Goal: Find specific fact: Find contact information

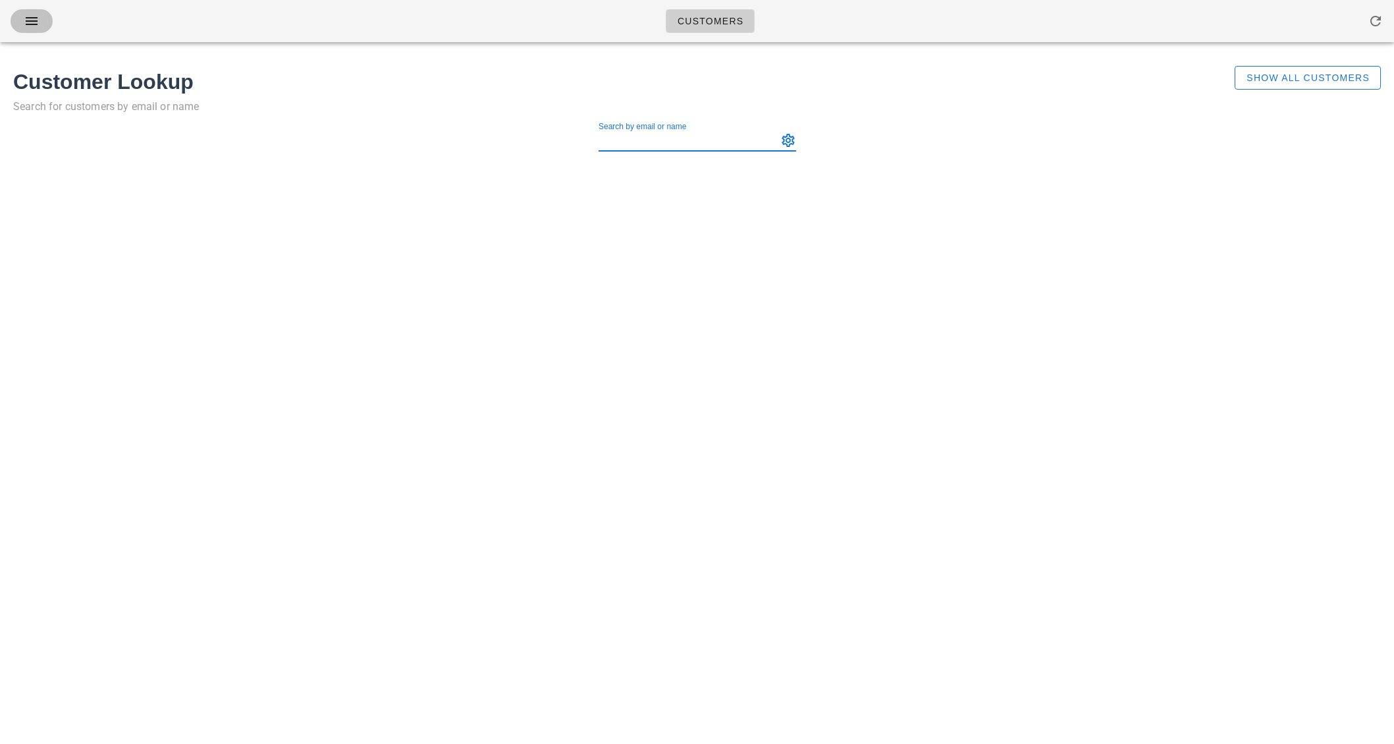
click at [34, 18] on icon "button" at bounding box center [32, 21] width 16 height 16
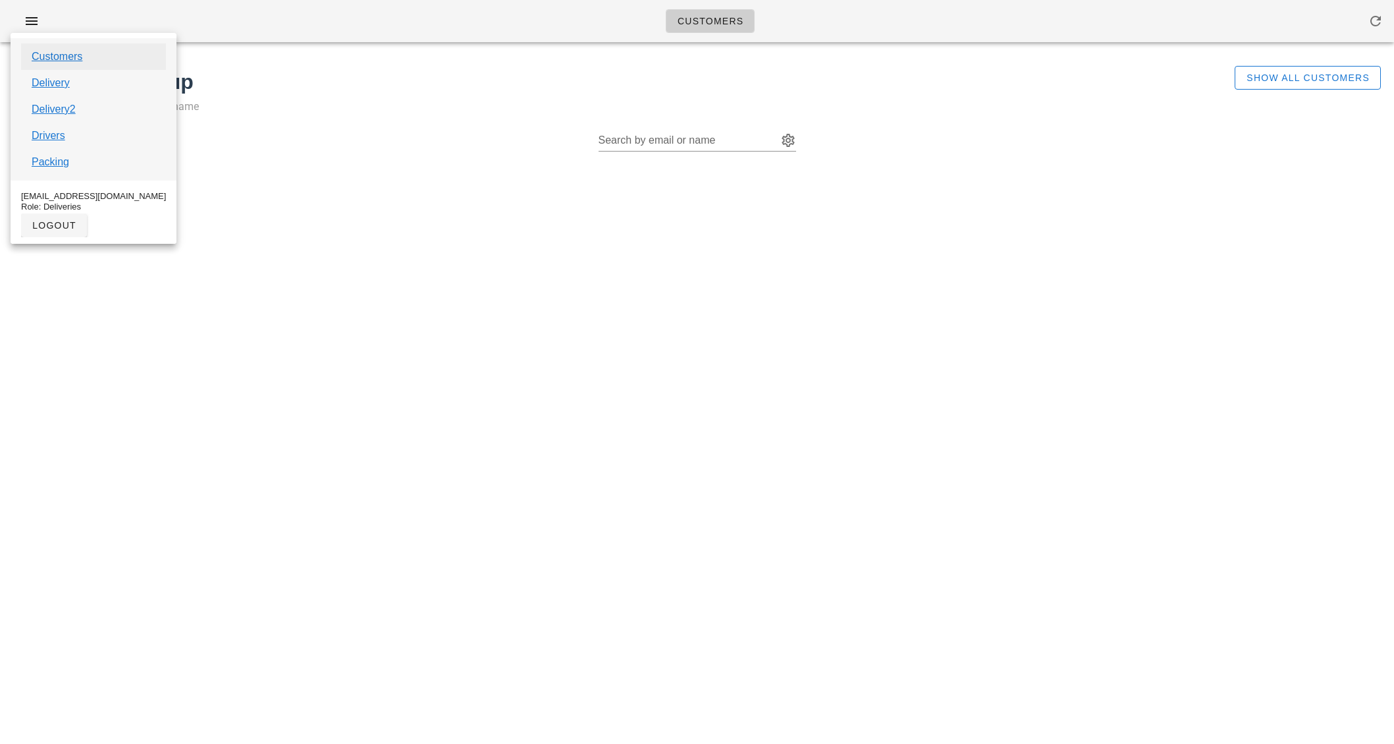
click at [43, 53] on link "Customers" at bounding box center [57, 57] width 51 height 16
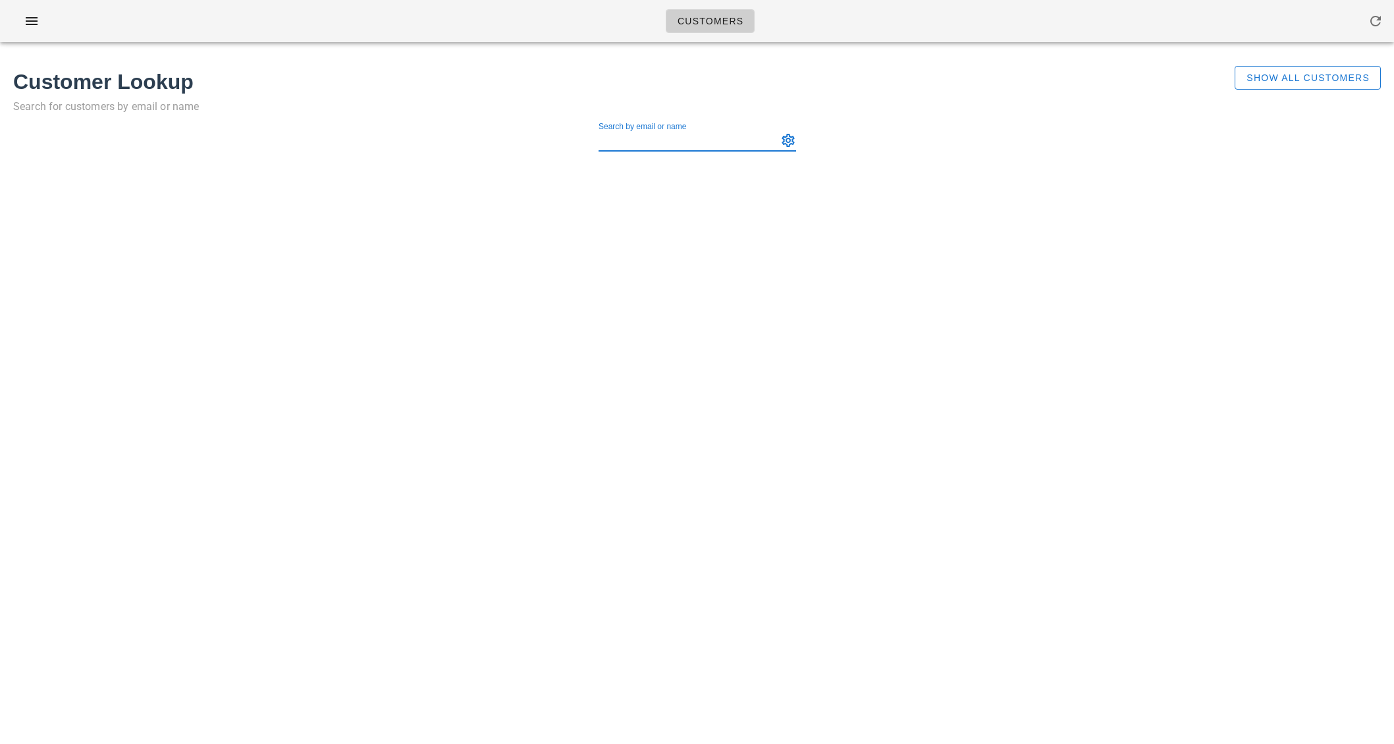
click at [636, 143] on input "Search by email or name" at bounding box center [687, 140] width 176 height 21
paste input "[PERSON_NAME]"
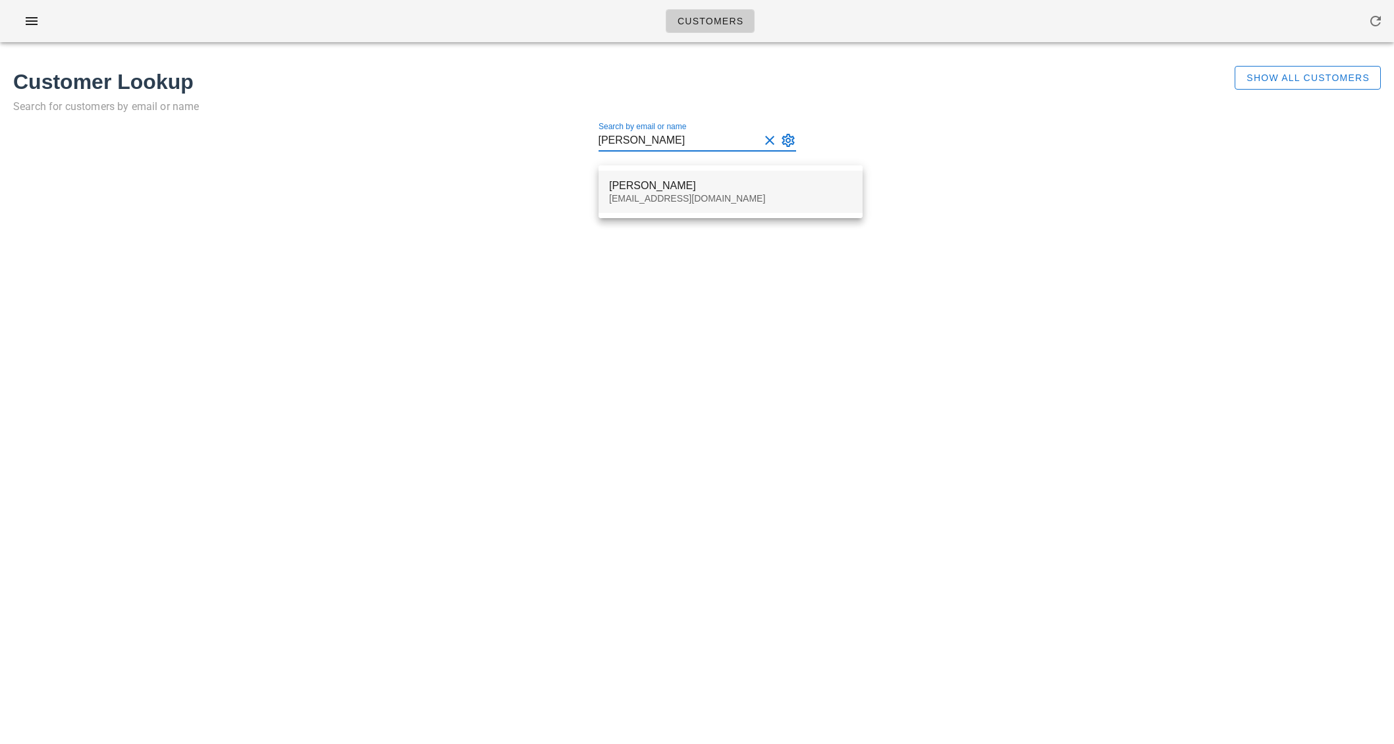
type input "[PERSON_NAME]"
click at [649, 186] on div "[PERSON_NAME]" at bounding box center [730, 185] width 243 height 13
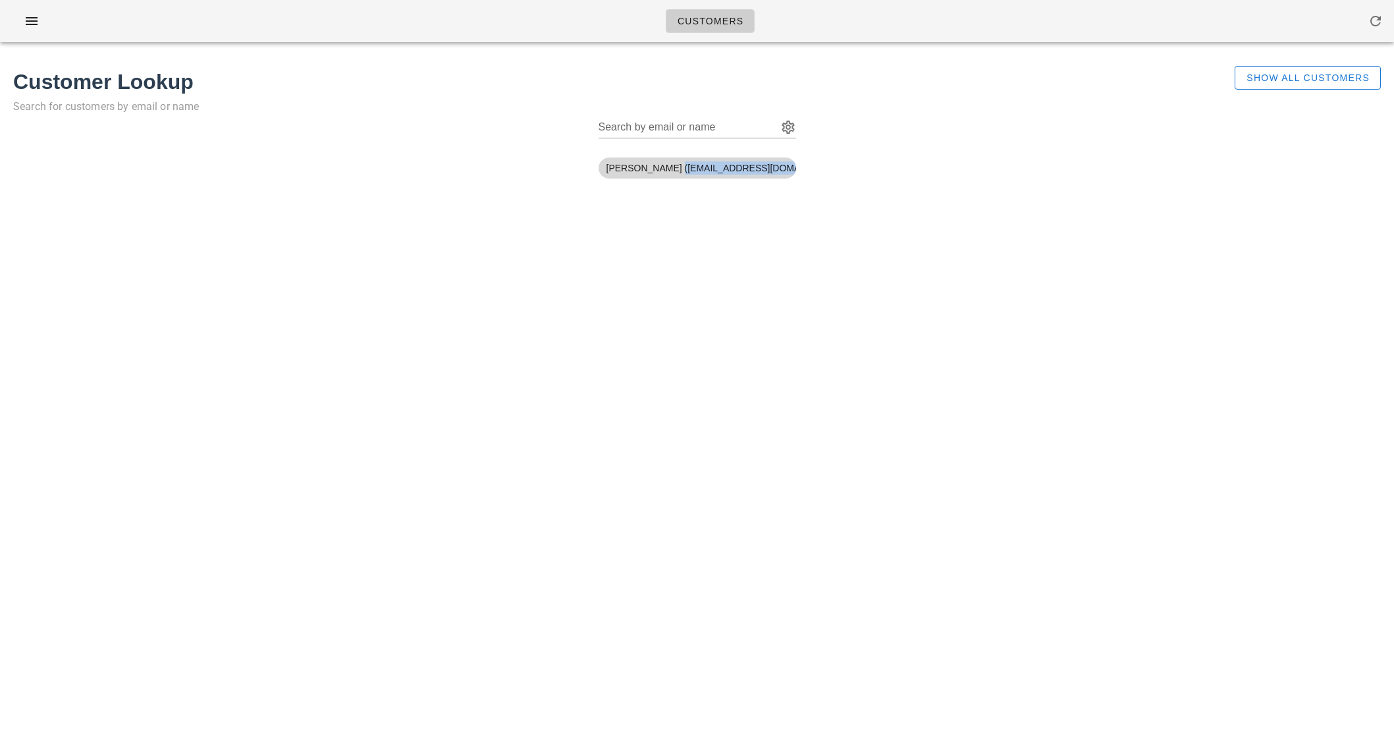
drag, startPoint x: 657, startPoint y: 171, endPoint x: 747, endPoint y: 169, distance: 90.9
click at [747, 169] on span "[PERSON_NAME] ([EMAIL_ADDRESS][DOMAIN_NAME])" at bounding box center [698, 167] width 182 height 21
copy span "([EMAIL_ADDRESS][DOMAIN_NAME]"
click at [676, 128] on input "Search by email or name" at bounding box center [687, 127] width 176 height 21
paste input "[PERSON_NAME]"
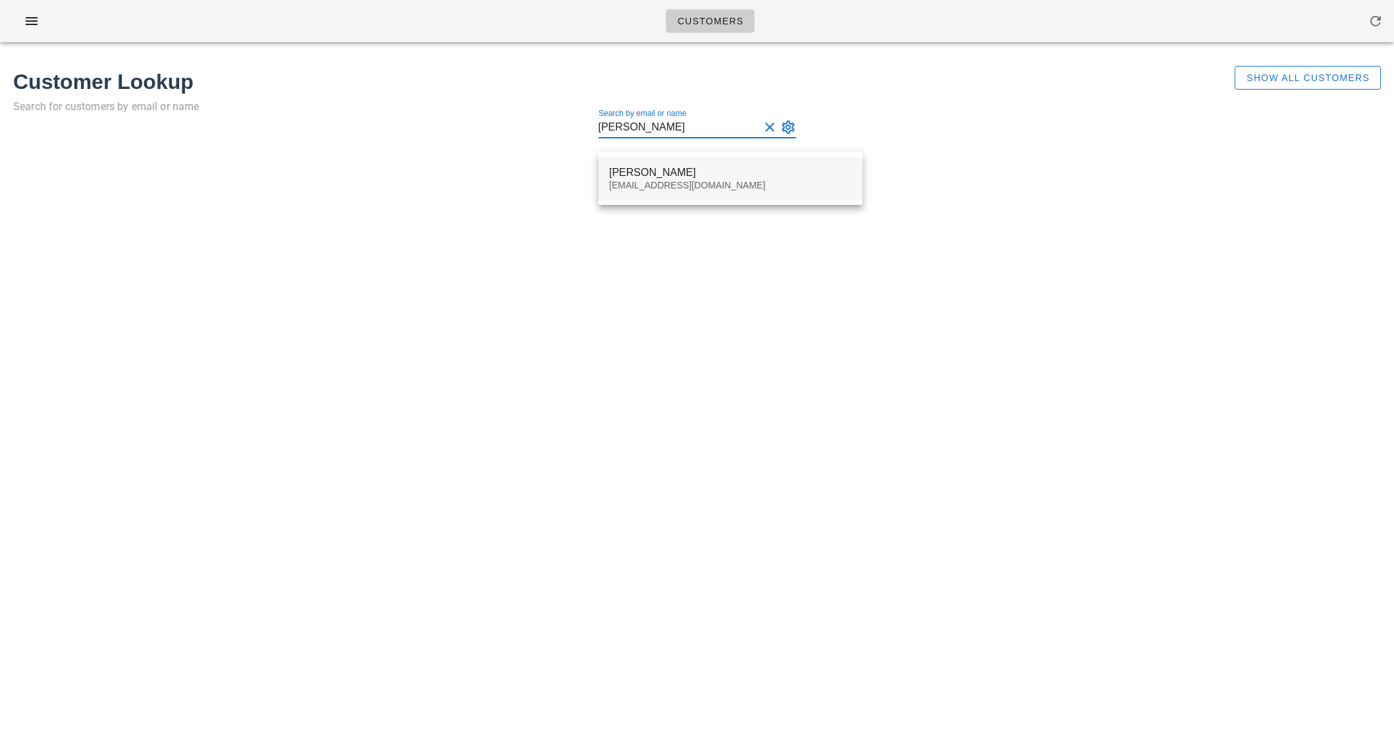
type input "[PERSON_NAME]"
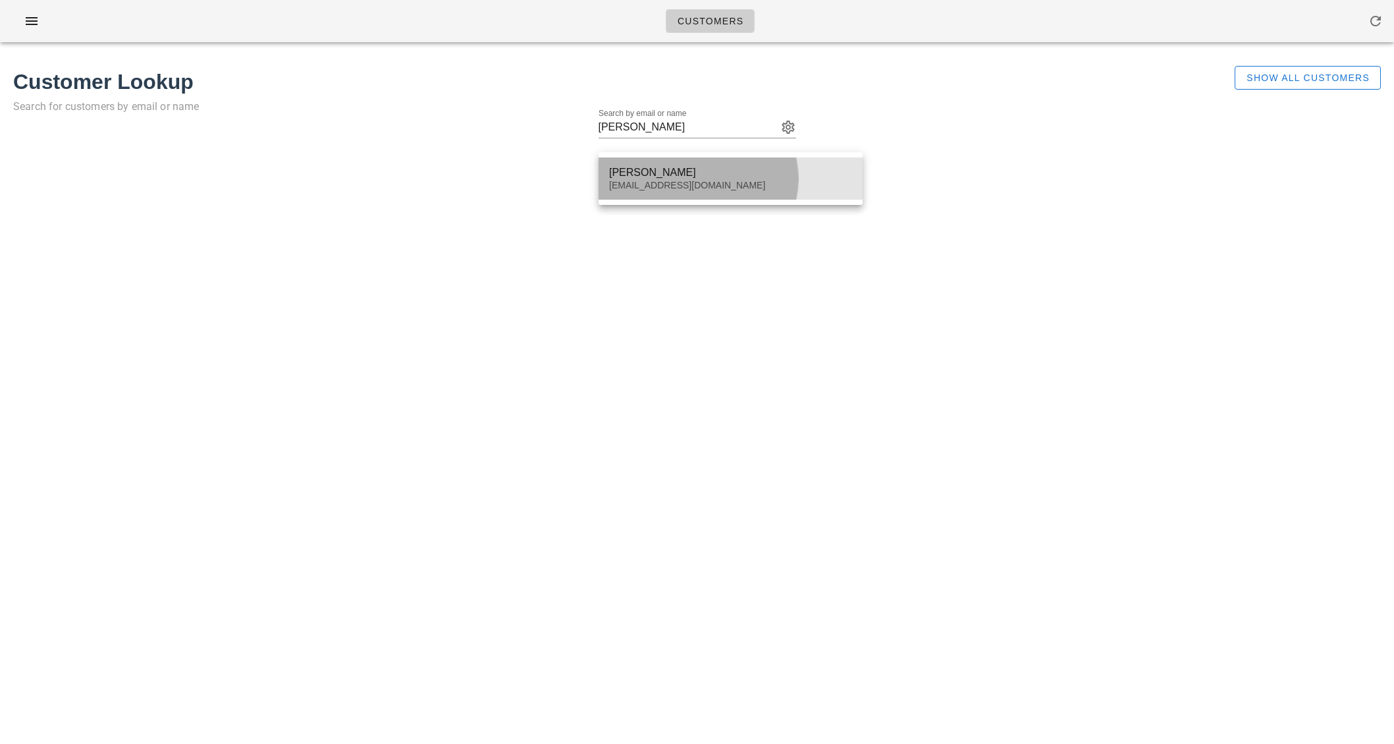
click at [639, 178] on div "[PERSON_NAME]" at bounding box center [730, 172] width 243 height 13
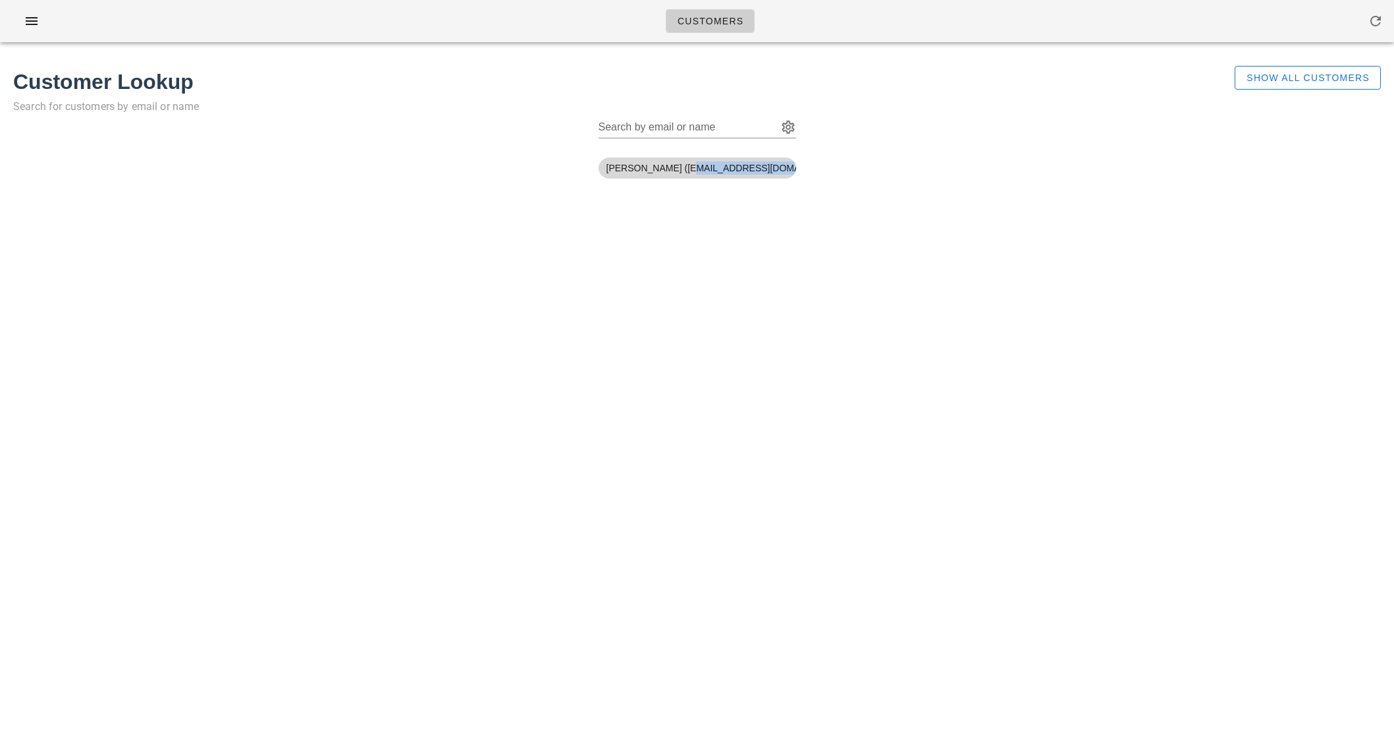
drag, startPoint x: 670, startPoint y: 169, endPoint x: 774, endPoint y: 169, distance: 103.4
click at [774, 169] on span "[PERSON_NAME] ([EMAIL_ADDRESS][DOMAIN_NAME])" at bounding box center [698, 167] width 182 height 21
copy span "[EMAIL_ADDRESS][DOMAIN_NAME]"
click at [627, 125] on input "Search by email or name" at bounding box center [687, 127] width 176 height 21
paste input "[PERSON_NAME]"
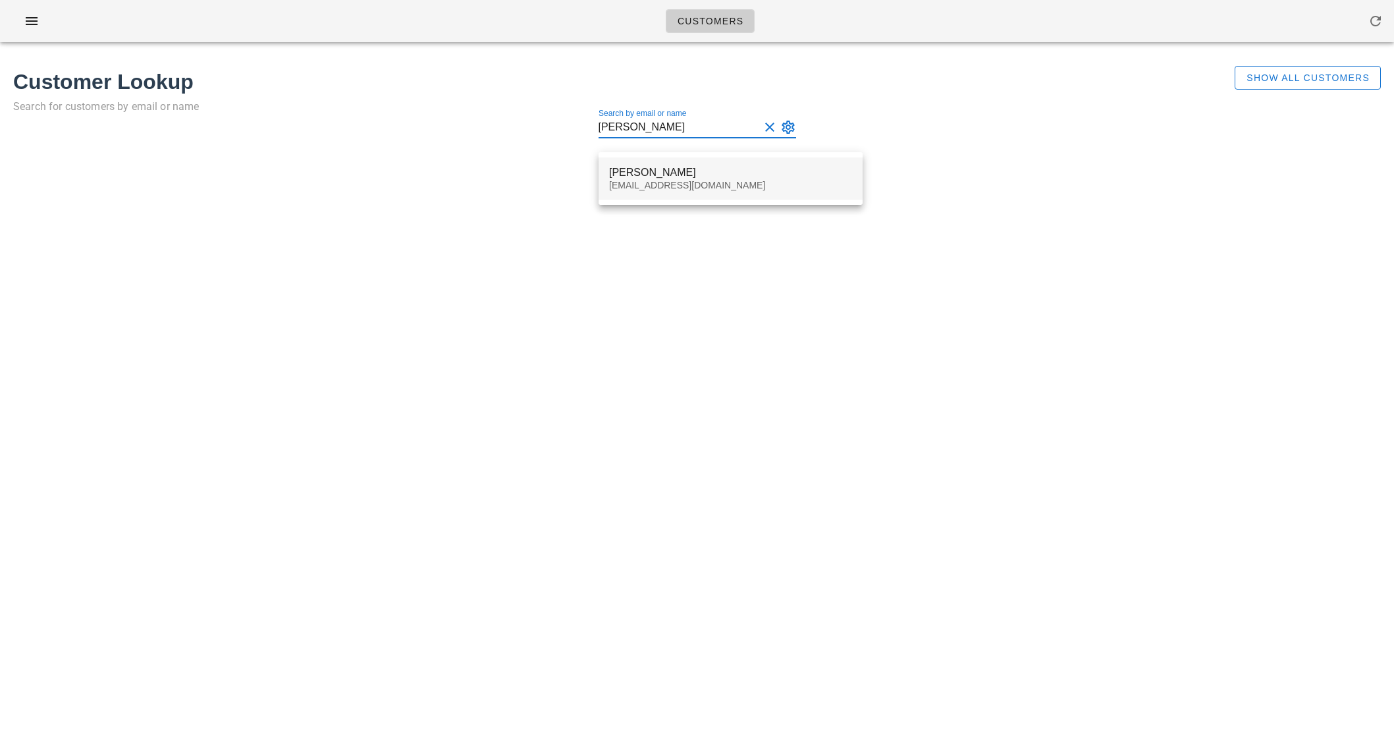
type input "[PERSON_NAME]"
click at [651, 175] on div "[PERSON_NAME]" at bounding box center [730, 172] width 243 height 13
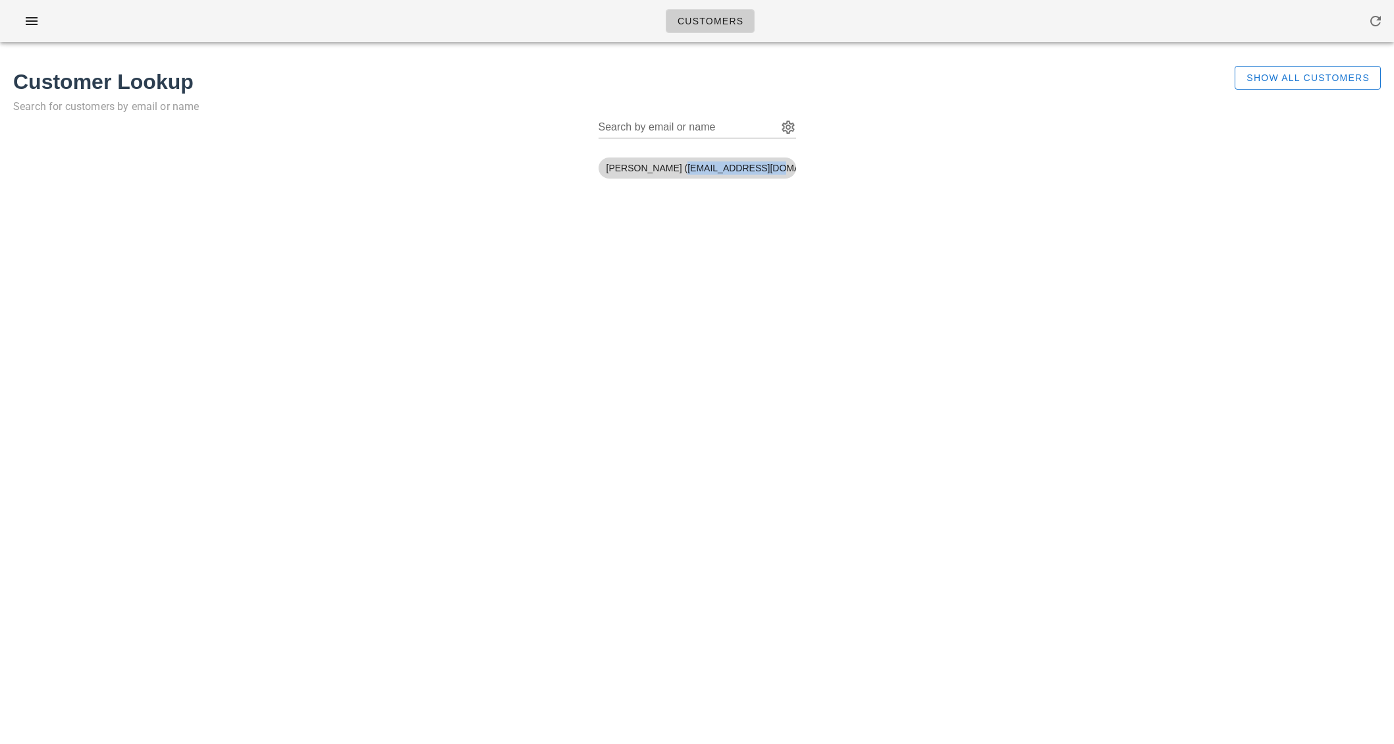
drag, startPoint x: 680, startPoint y: 167, endPoint x: 770, endPoint y: 171, distance: 89.7
click at [770, 171] on span "[PERSON_NAME] ([EMAIL_ADDRESS][DOMAIN_NAME])" at bounding box center [698, 167] width 182 height 21
copy span "[EMAIL_ADDRESS][DOMAIN_NAME]"
click at [717, 129] on input "Search by email or name" at bounding box center [687, 127] width 176 height 21
paste input "[PERSON_NAME]"
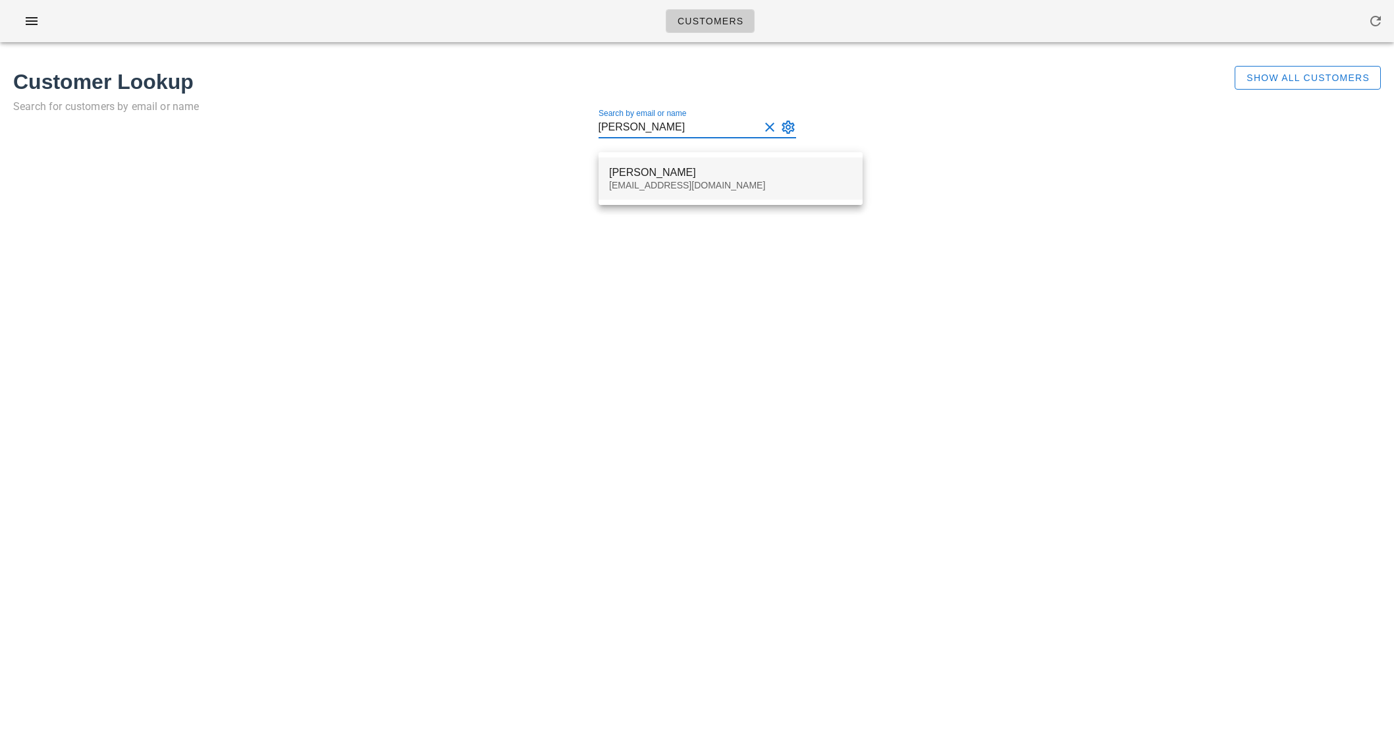
type input "[PERSON_NAME]"
click at [641, 180] on div "[EMAIL_ADDRESS][DOMAIN_NAME]" at bounding box center [730, 185] width 243 height 11
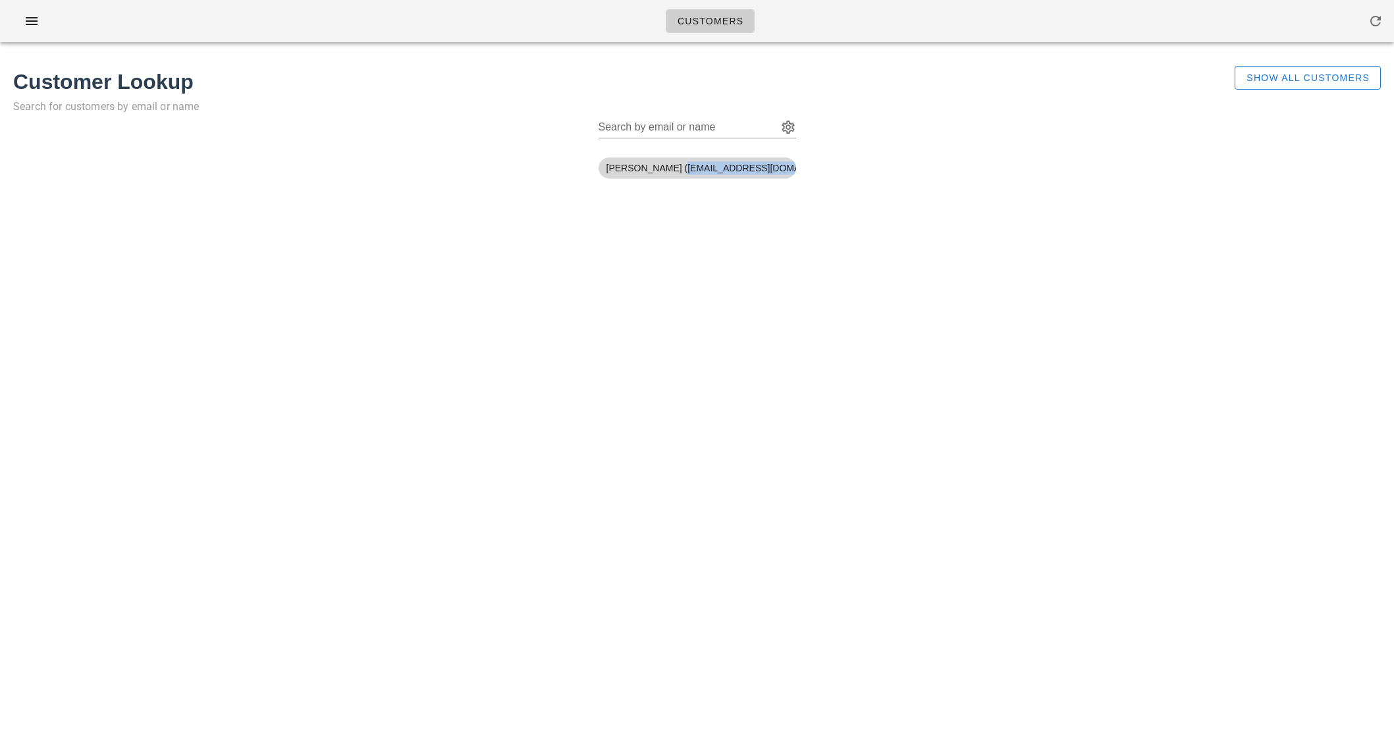
drag, startPoint x: 659, startPoint y: 169, endPoint x: 760, endPoint y: 171, distance: 101.4
click at [760, 171] on span "[PERSON_NAME] ([EMAIL_ADDRESS][DOMAIN_NAME])" at bounding box center [698, 167] width 182 height 21
copy span "[EMAIL_ADDRESS][DOMAIN_NAME]"
click at [649, 126] on input "Search by email or name" at bounding box center [687, 127] width 176 height 21
paste input "[PERSON_NAME]"
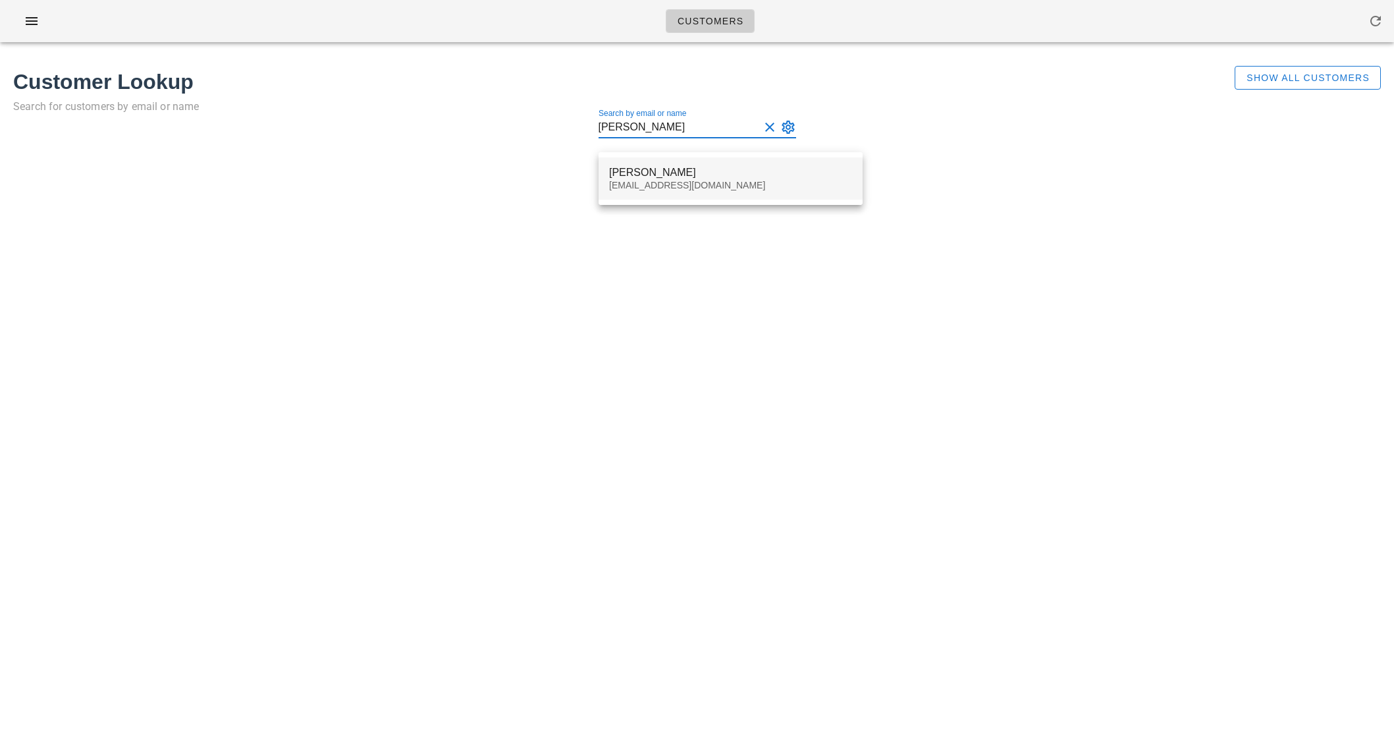
type input "[PERSON_NAME]"
click at [649, 188] on div "[EMAIL_ADDRESS][DOMAIN_NAME]" at bounding box center [730, 185] width 243 height 11
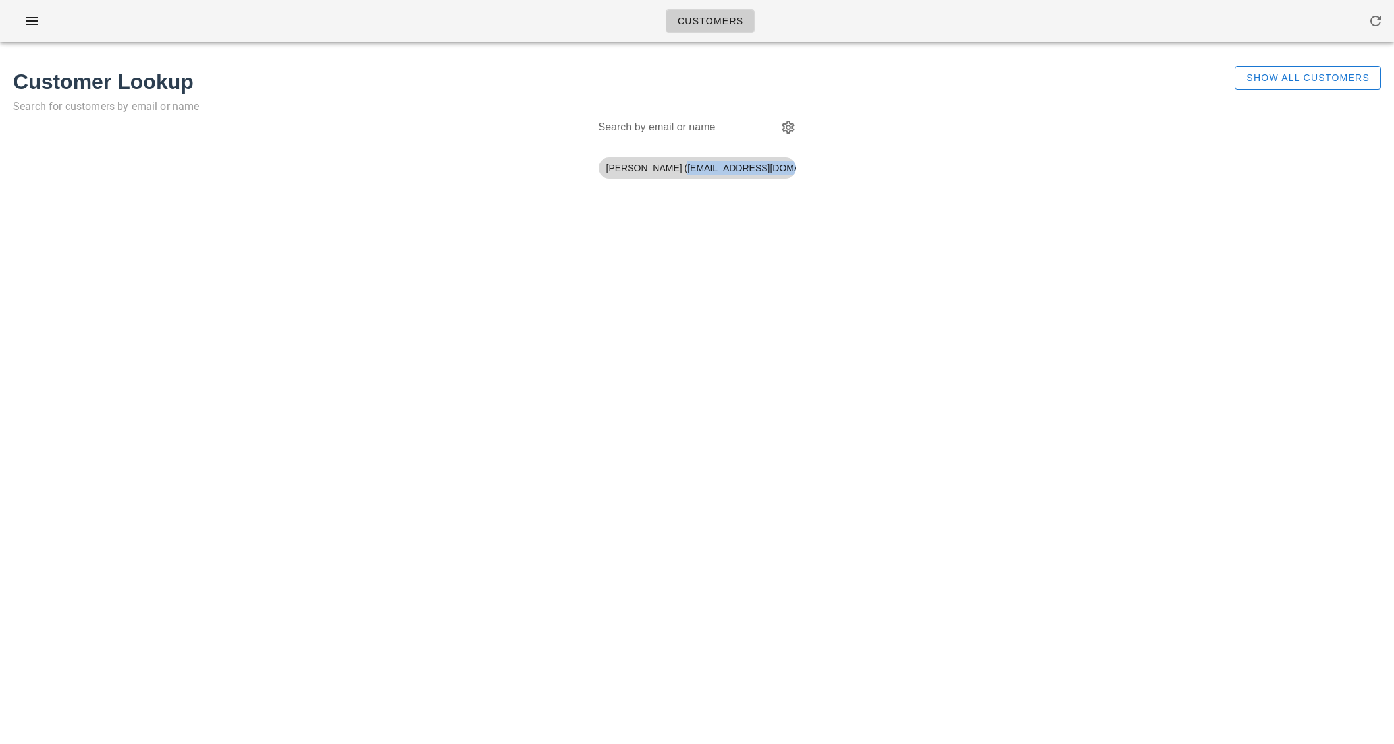
drag, startPoint x: 661, startPoint y: 168, endPoint x: 775, endPoint y: 169, distance: 114.6
click at [775, 169] on span "[PERSON_NAME] ([EMAIL_ADDRESS][DOMAIN_NAME])" at bounding box center [698, 167] width 182 height 21
copy span "([EMAIL_ADDRESS][DOMAIN_NAME]"
